Goal: Use online tool/utility

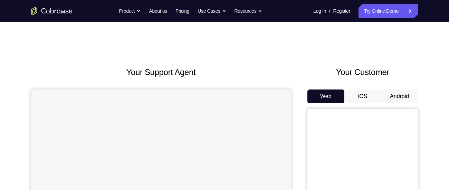
click at [393, 95] on button "Android" at bounding box center [399, 97] width 37 height 14
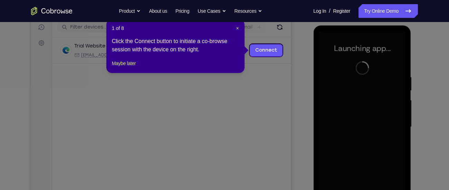
scroll to position [88, 0]
click at [236, 28] on span "×" at bounding box center [237, 29] width 3 height 6
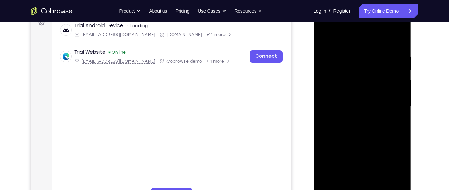
scroll to position [136, 0]
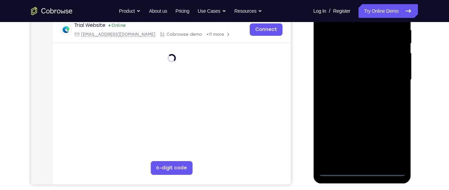
click at [361, 174] on div at bounding box center [361, 79] width 87 height 193
click at [388, 141] on div at bounding box center [361, 79] width 87 height 193
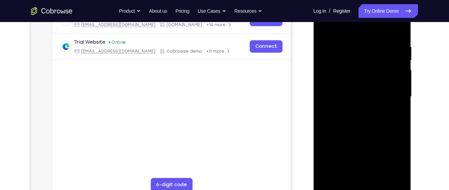
scroll to position [119, 0]
click at [351, 33] on div at bounding box center [361, 97] width 87 height 193
click at [389, 93] on div at bounding box center [361, 97] width 87 height 193
click at [356, 112] on div at bounding box center [361, 97] width 87 height 193
click at [360, 88] on div at bounding box center [361, 97] width 87 height 193
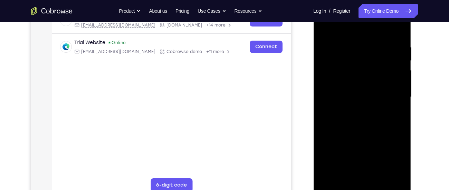
click at [349, 80] on div at bounding box center [361, 97] width 87 height 193
click at [360, 90] on div at bounding box center [361, 97] width 87 height 193
click at [360, 96] on div at bounding box center [361, 97] width 87 height 193
click at [358, 120] on div at bounding box center [361, 97] width 87 height 193
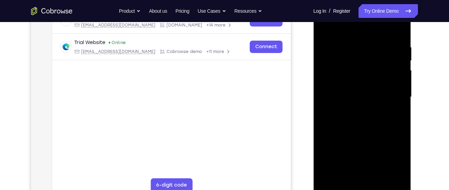
click at [358, 120] on div at bounding box center [361, 97] width 87 height 193
click at [358, 126] on div at bounding box center [361, 97] width 87 height 193
click at [398, 178] on div at bounding box center [361, 97] width 87 height 193
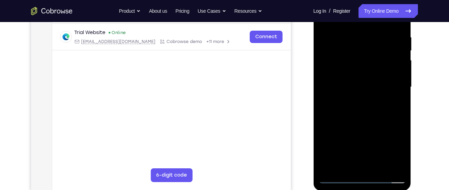
scroll to position [129, 0]
click at [379, 168] on div at bounding box center [361, 86] width 87 height 193
click at [361, 124] on div at bounding box center [361, 86] width 87 height 193
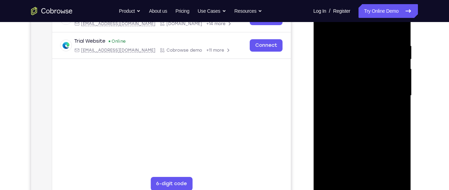
scroll to position [120, 0]
click at [346, 91] on div at bounding box center [361, 95] width 87 height 193
click at [348, 181] on div at bounding box center [361, 95] width 87 height 193
click at [349, 171] on div at bounding box center [361, 95] width 87 height 193
click at [395, 162] on div at bounding box center [361, 95] width 87 height 193
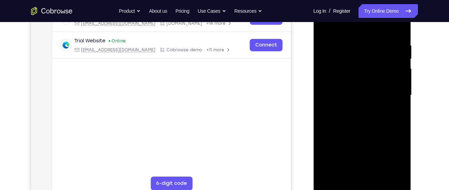
click at [400, 159] on div at bounding box center [361, 95] width 87 height 193
click at [396, 112] on div at bounding box center [361, 95] width 87 height 193
click at [321, 24] on div at bounding box center [361, 95] width 87 height 193
click at [323, 28] on div at bounding box center [361, 95] width 87 height 193
click at [348, 44] on div at bounding box center [361, 95] width 87 height 193
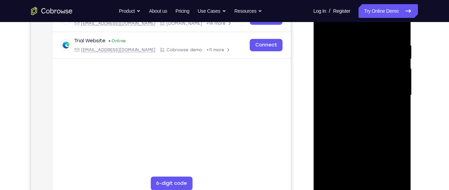
click at [392, 73] on div at bounding box center [361, 95] width 87 height 193
click at [394, 93] on div at bounding box center [361, 95] width 87 height 193
click at [397, 29] on div at bounding box center [361, 95] width 87 height 193
click at [375, 174] on div at bounding box center [361, 95] width 87 height 193
click at [325, 26] on div at bounding box center [361, 95] width 87 height 193
